Goal: Transaction & Acquisition: Purchase product/service

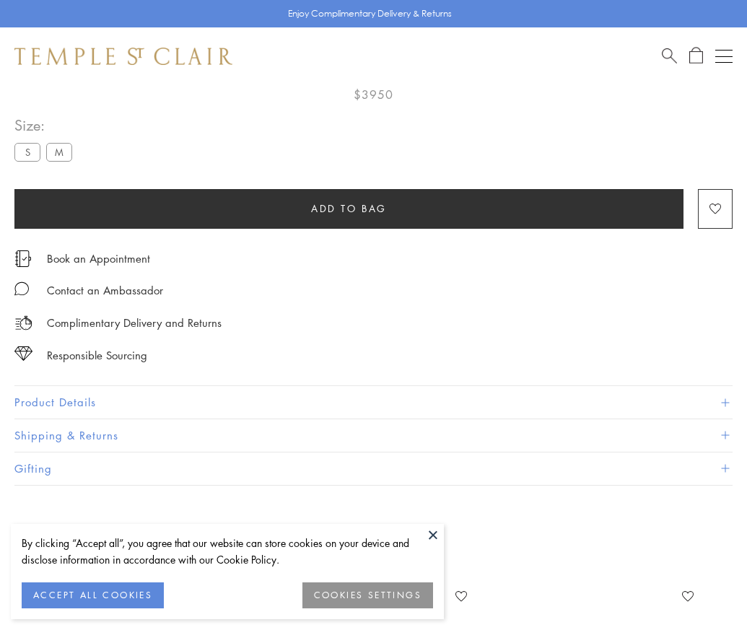
click at [348, 202] on span "Add to bag" at bounding box center [349, 209] width 76 height 16
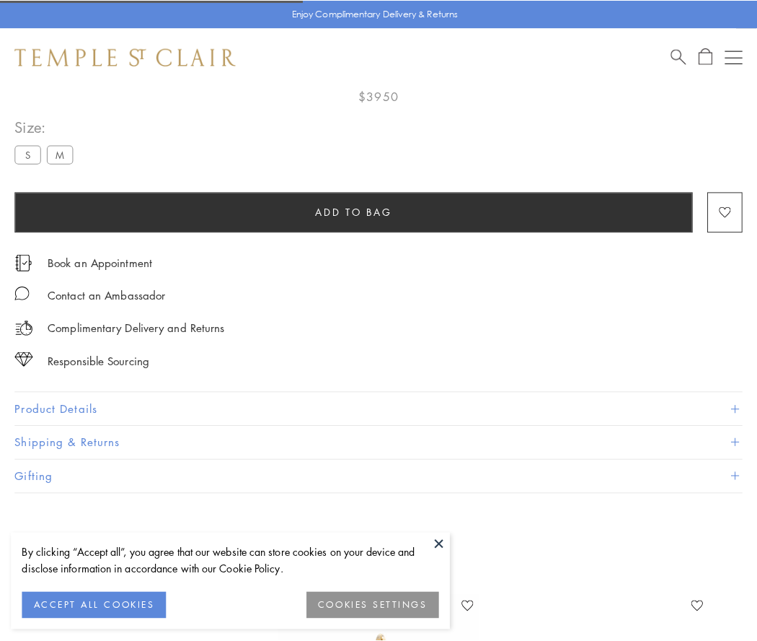
scroll to position [85, 0]
